Goal: Task Accomplishment & Management: Use online tool/utility

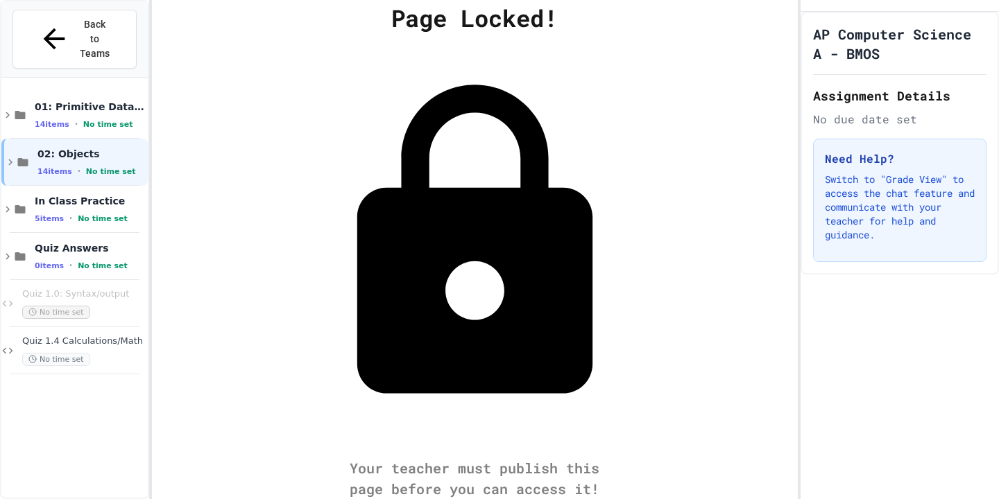
click at [574, 214] on div "Page Locked! Your teacher must publish this page before you can access it!" at bounding box center [475, 249] width 646 height 499
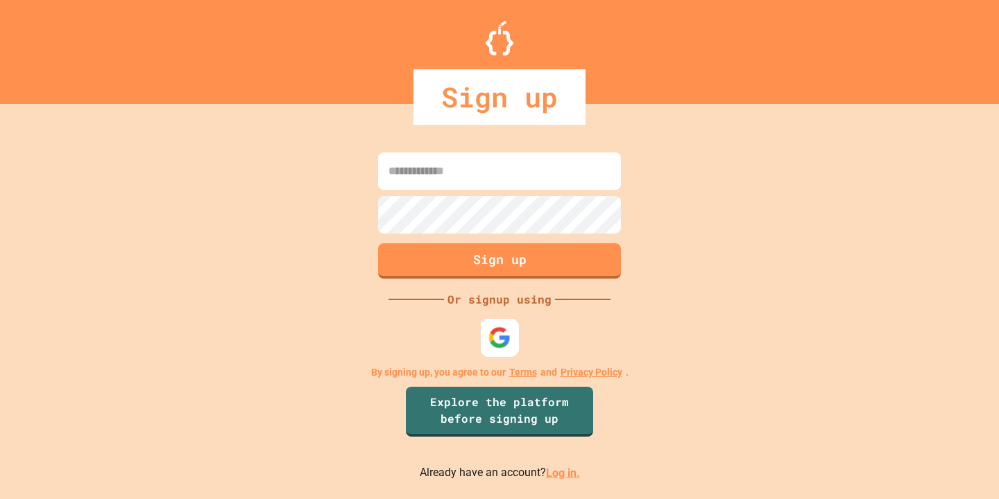
click at [496, 334] on img at bounding box center [499, 338] width 23 height 23
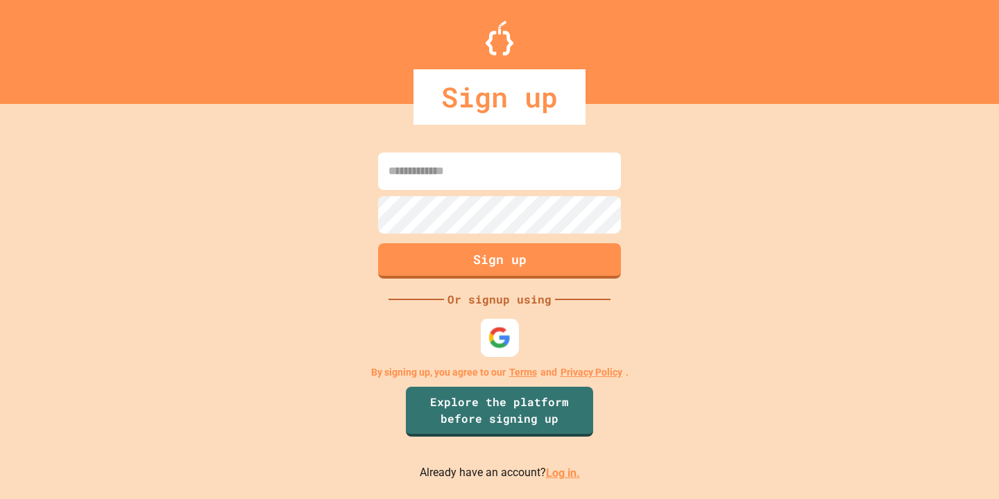
click at [490, 346] on img at bounding box center [499, 338] width 23 height 23
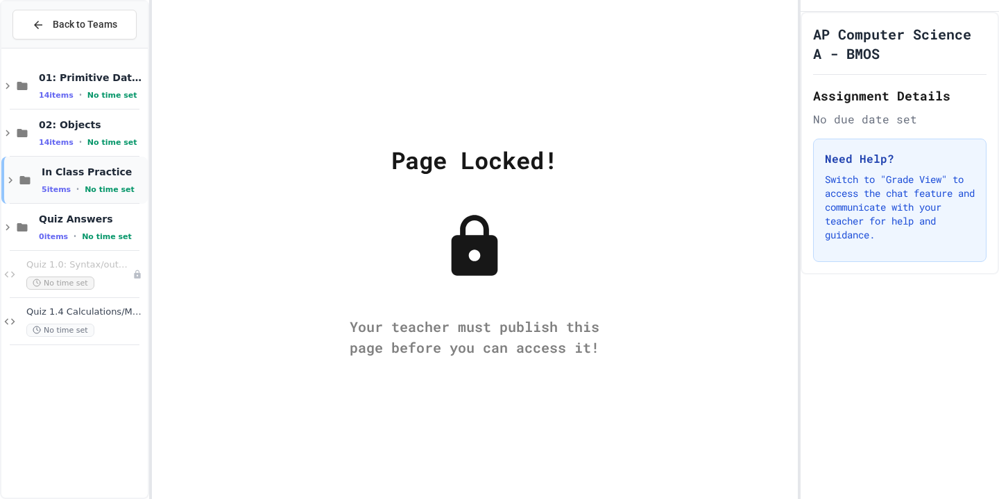
click at [9, 181] on icon at bounding box center [10, 180] width 12 height 12
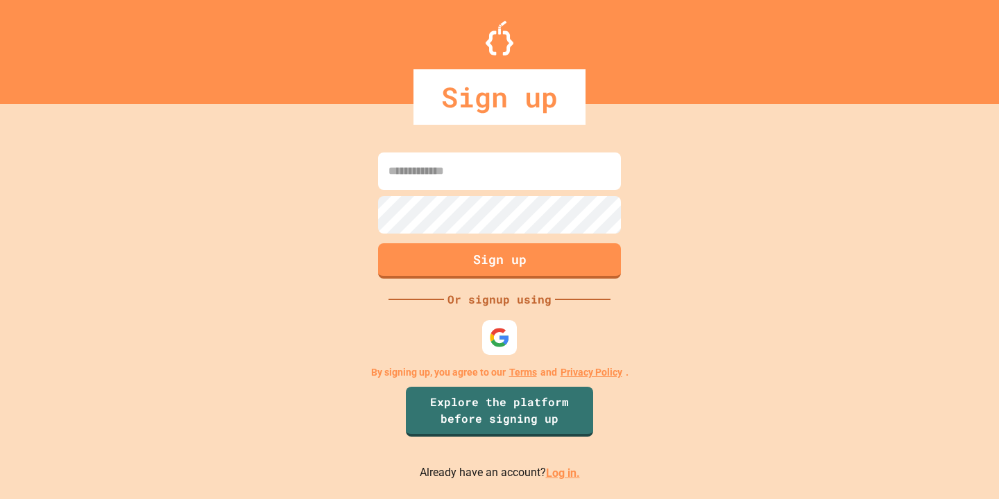
click at [555, 472] on link "Log in." at bounding box center [563, 473] width 34 height 13
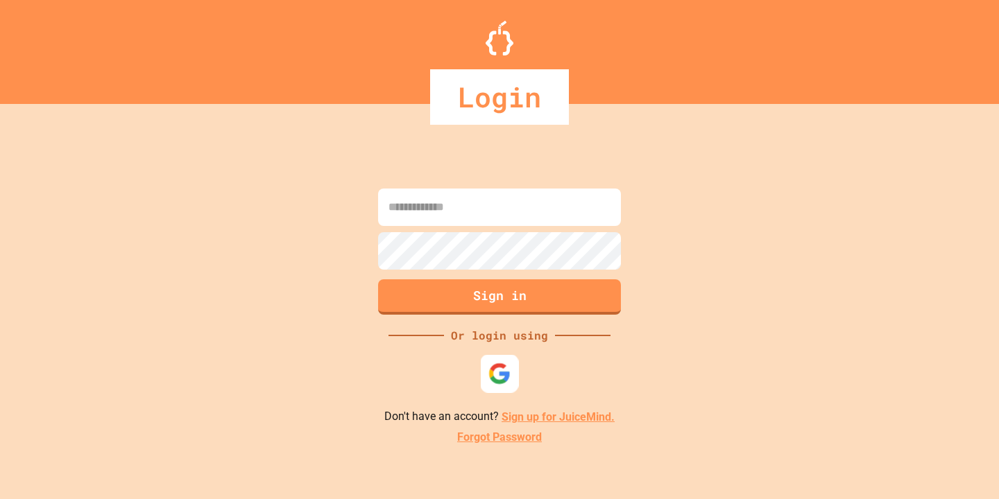
click at [490, 377] on img at bounding box center [499, 374] width 23 height 23
